Goal: Book appointment/travel/reservation

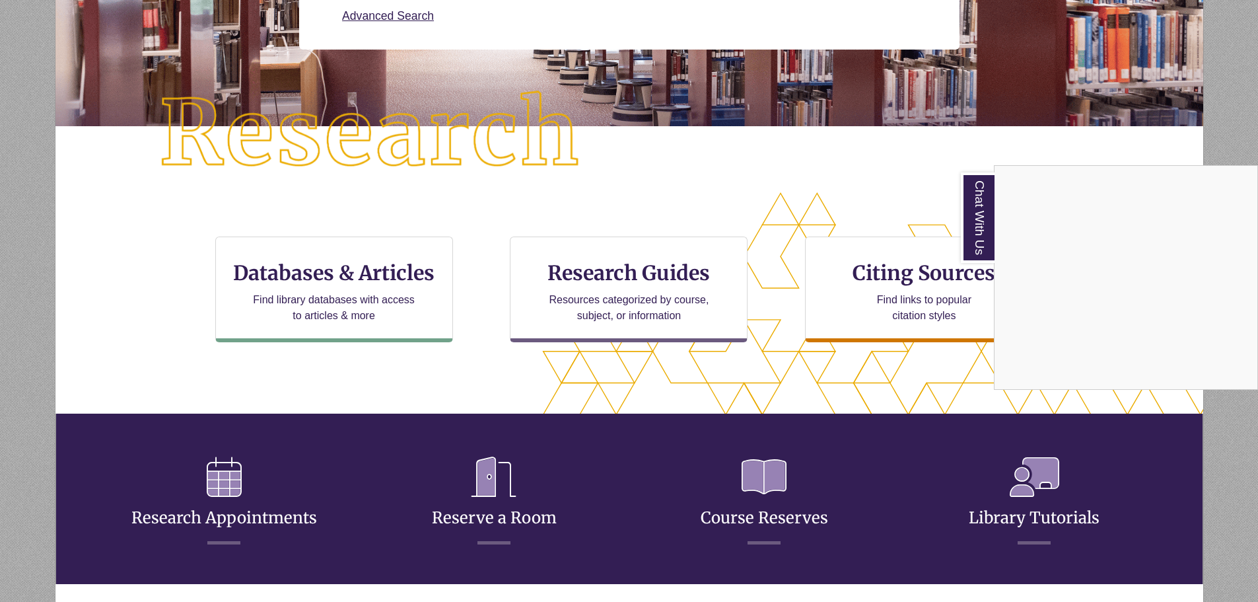
scroll to position [264, 0]
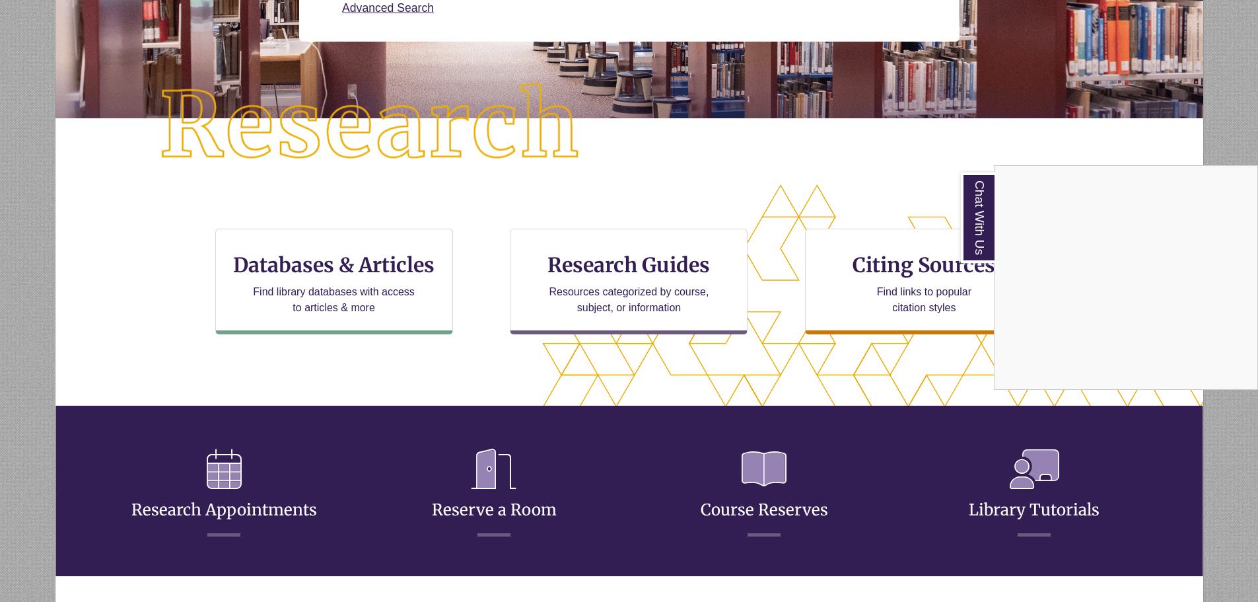
click at [544, 513] on div "Chat With Us" at bounding box center [629, 301] width 1258 height 602
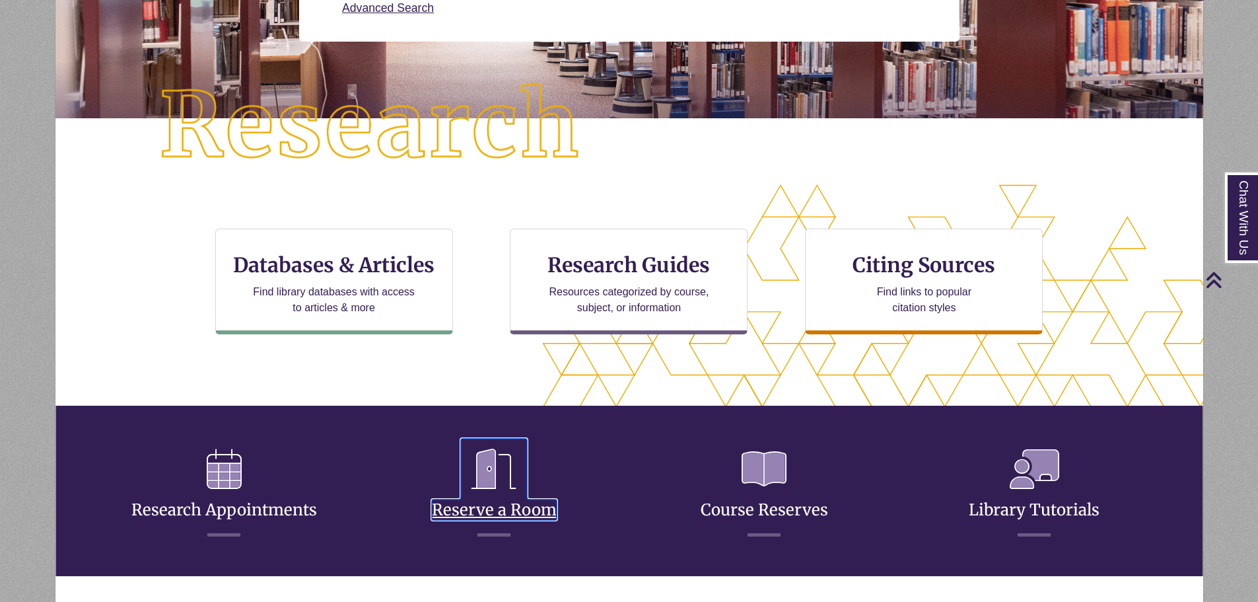
click at [532, 510] on link "Reserve a Room" at bounding box center [494, 494] width 125 height 52
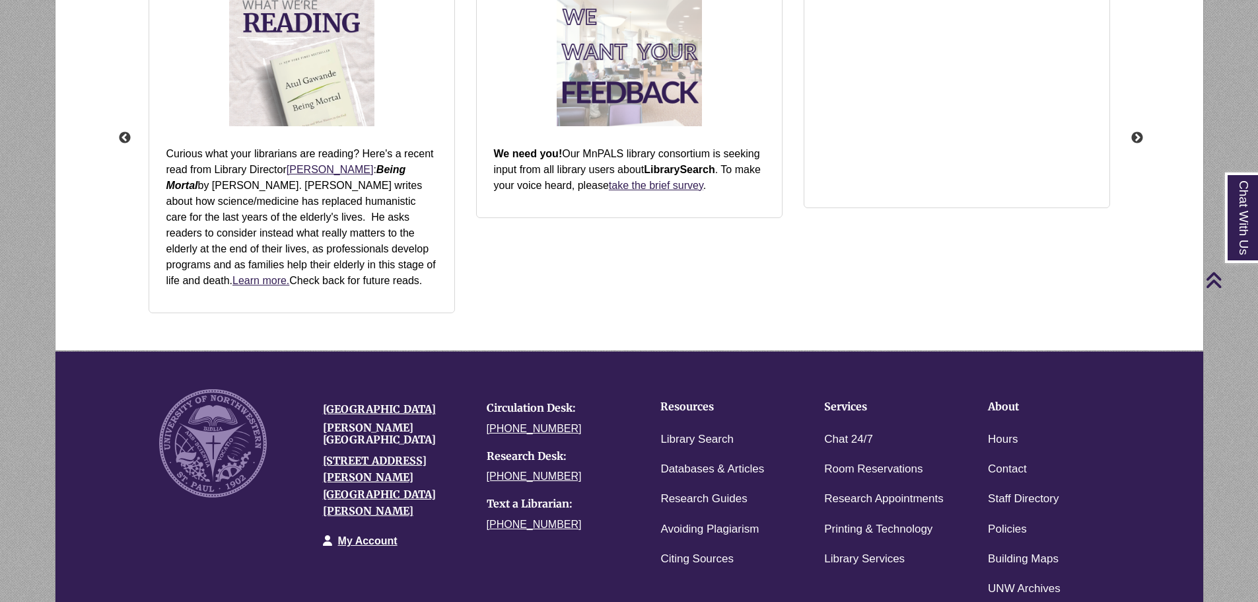
scroll to position [1818, 0]
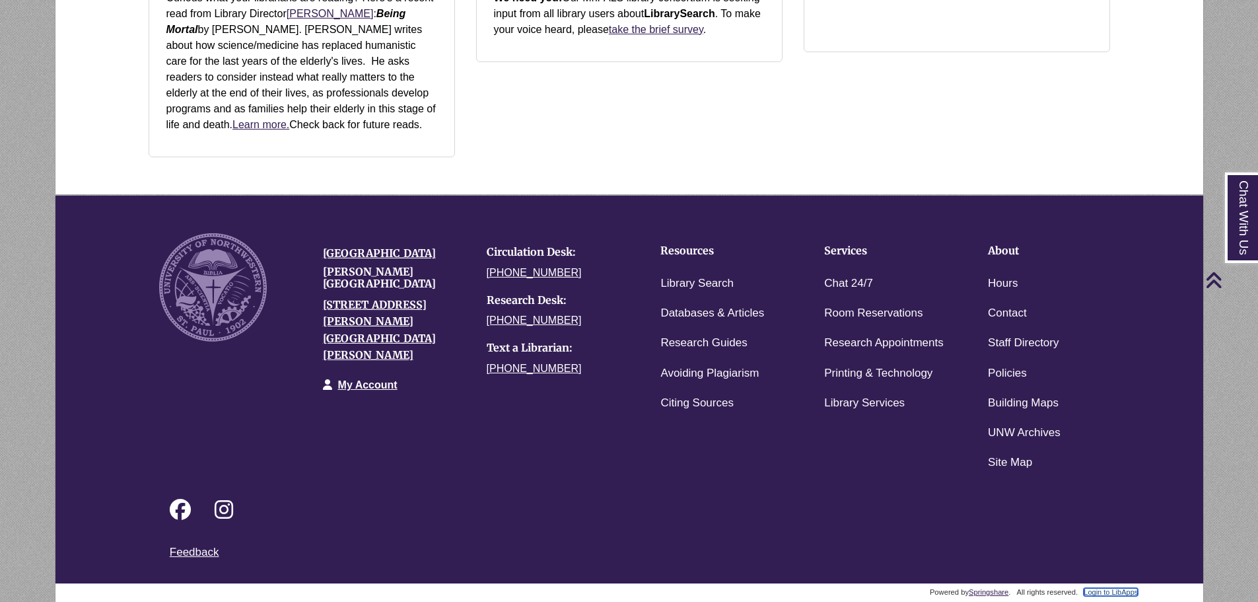
click at [1128, 588] on link "Login to LibApps" at bounding box center [1111, 592] width 54 height 8
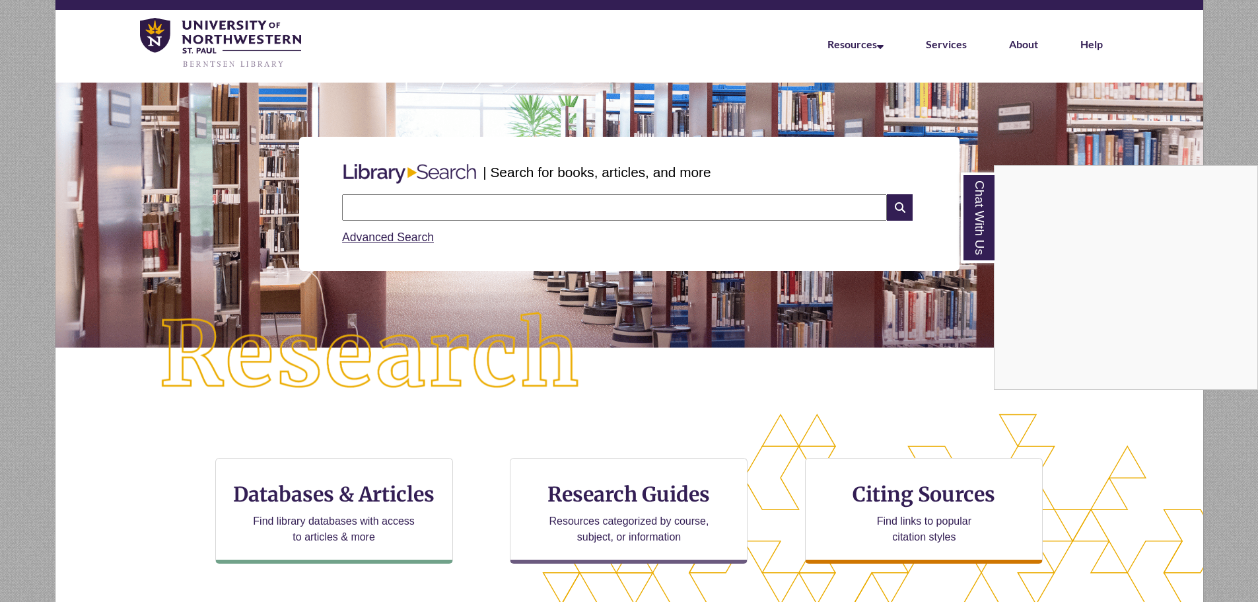
scroll to position [365, 0]
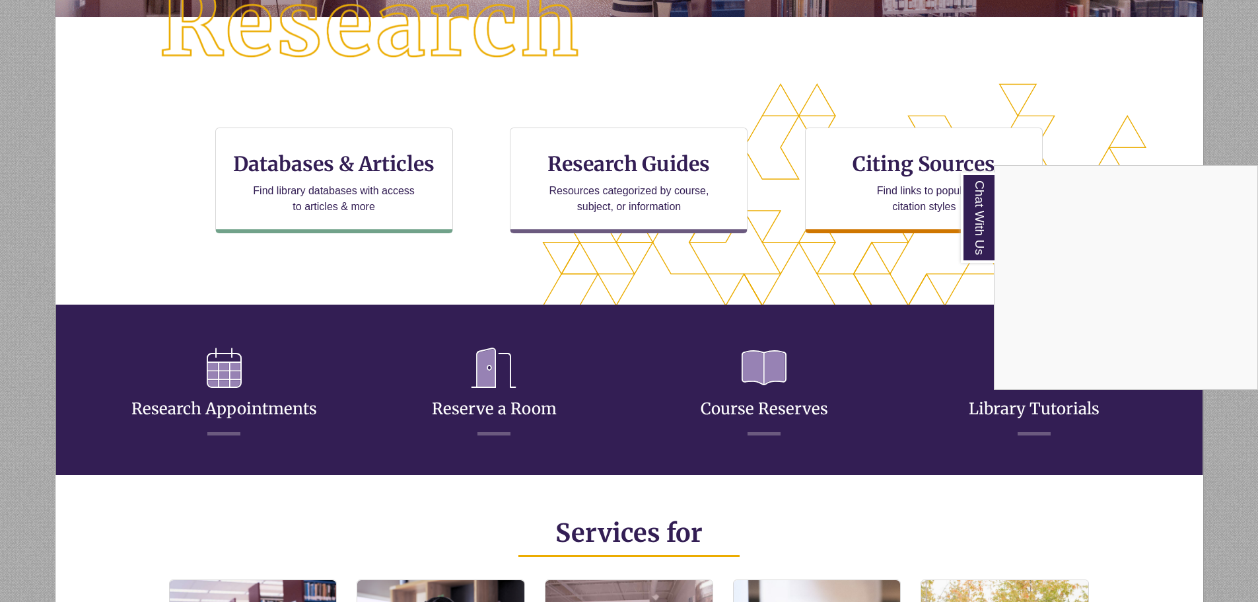
click at [515, 406] on div "Chat With Us" at bounding box center [629, 301] width 1258 height 602
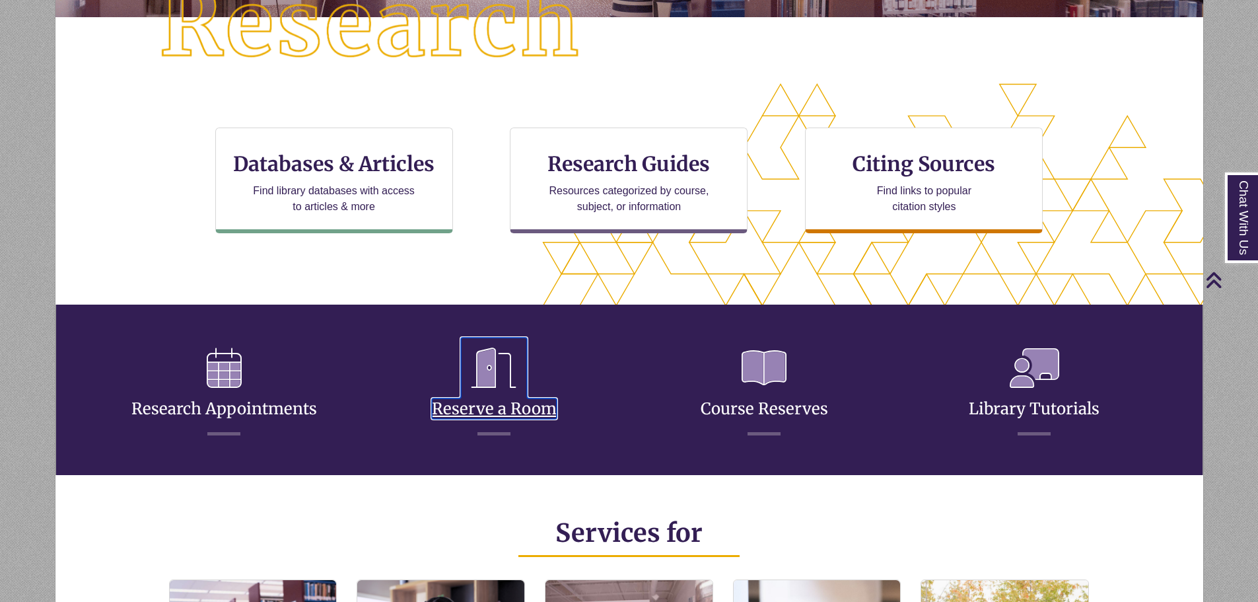
click at [498, 409] on link "Reserve a Room" at bounding box center [494, 393] width 125 height 52
